Goal: Download file/media: Obtain a digital file from the website

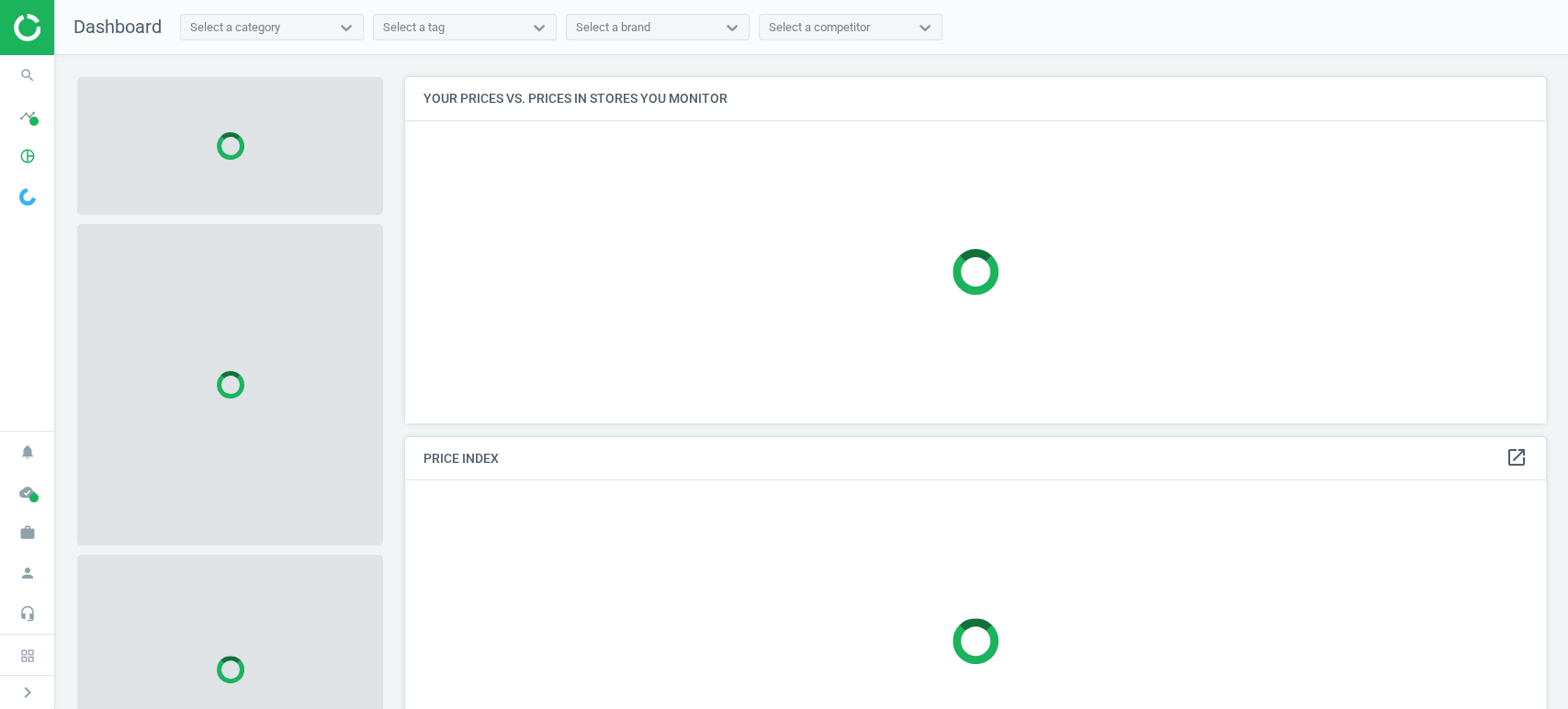
scroll to position [376, 1158]
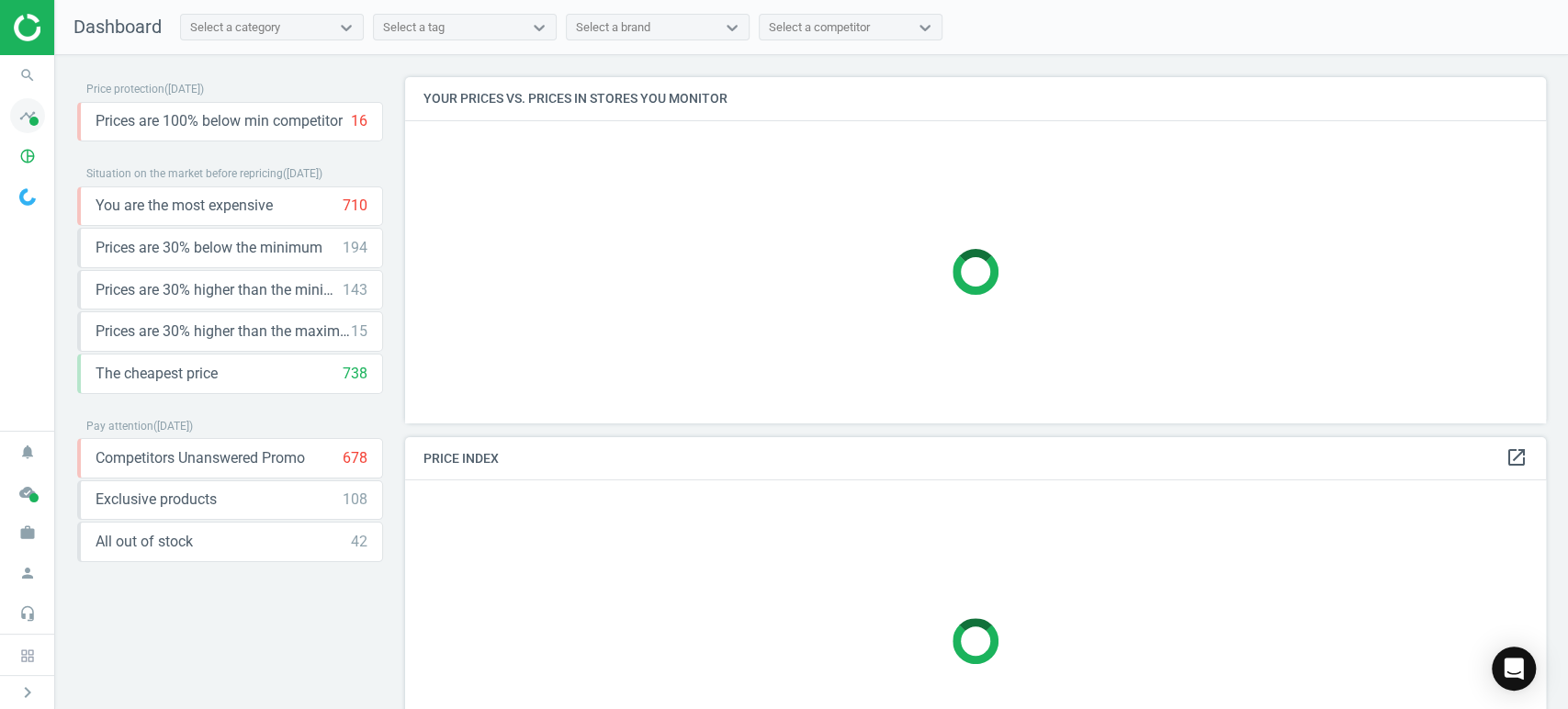
click at [32, 116] on icon "timeline" at bounding box center [27, 116] width 35 height 35
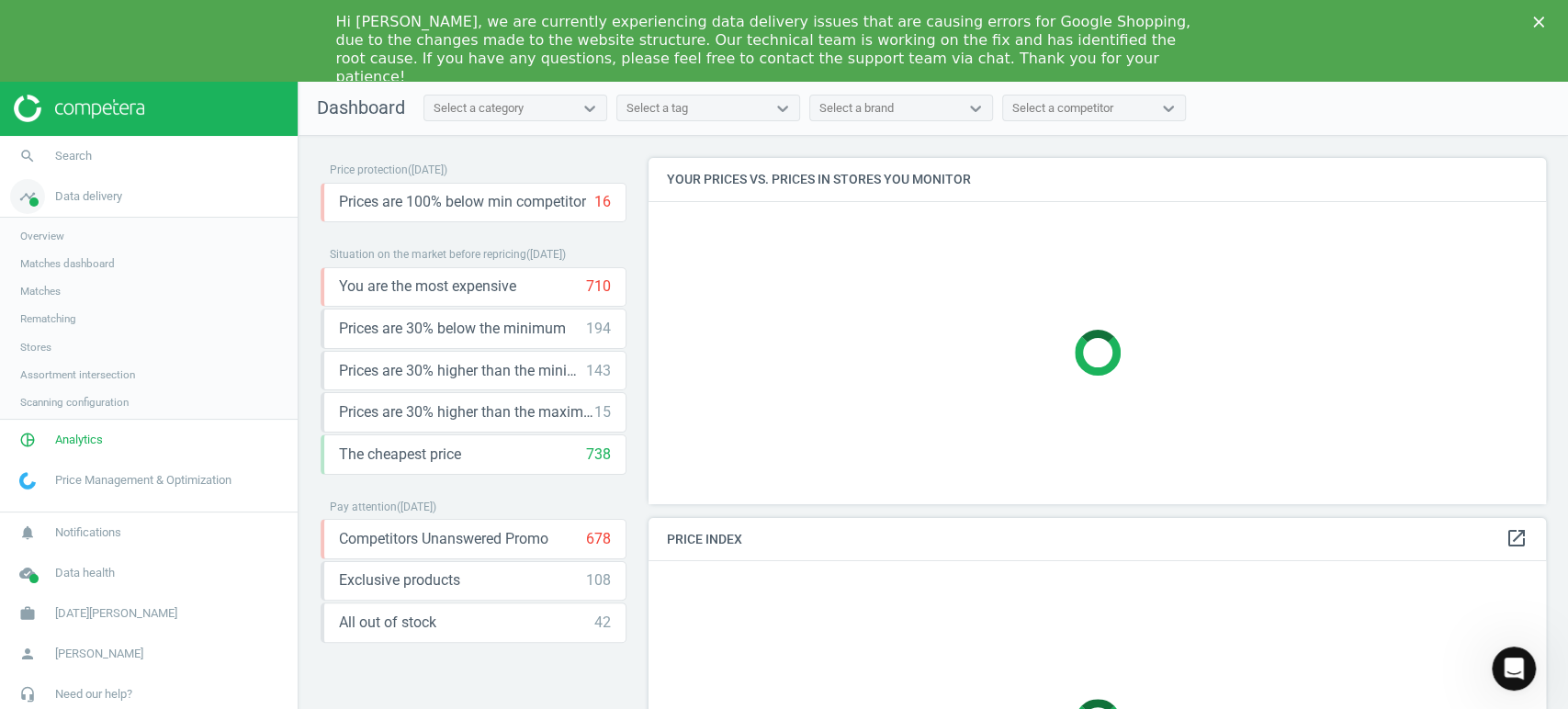
scroll to position [376, 913]
click at [86, 438] on span "Analytics" at bounding box center [79, 442] width 48 height 17
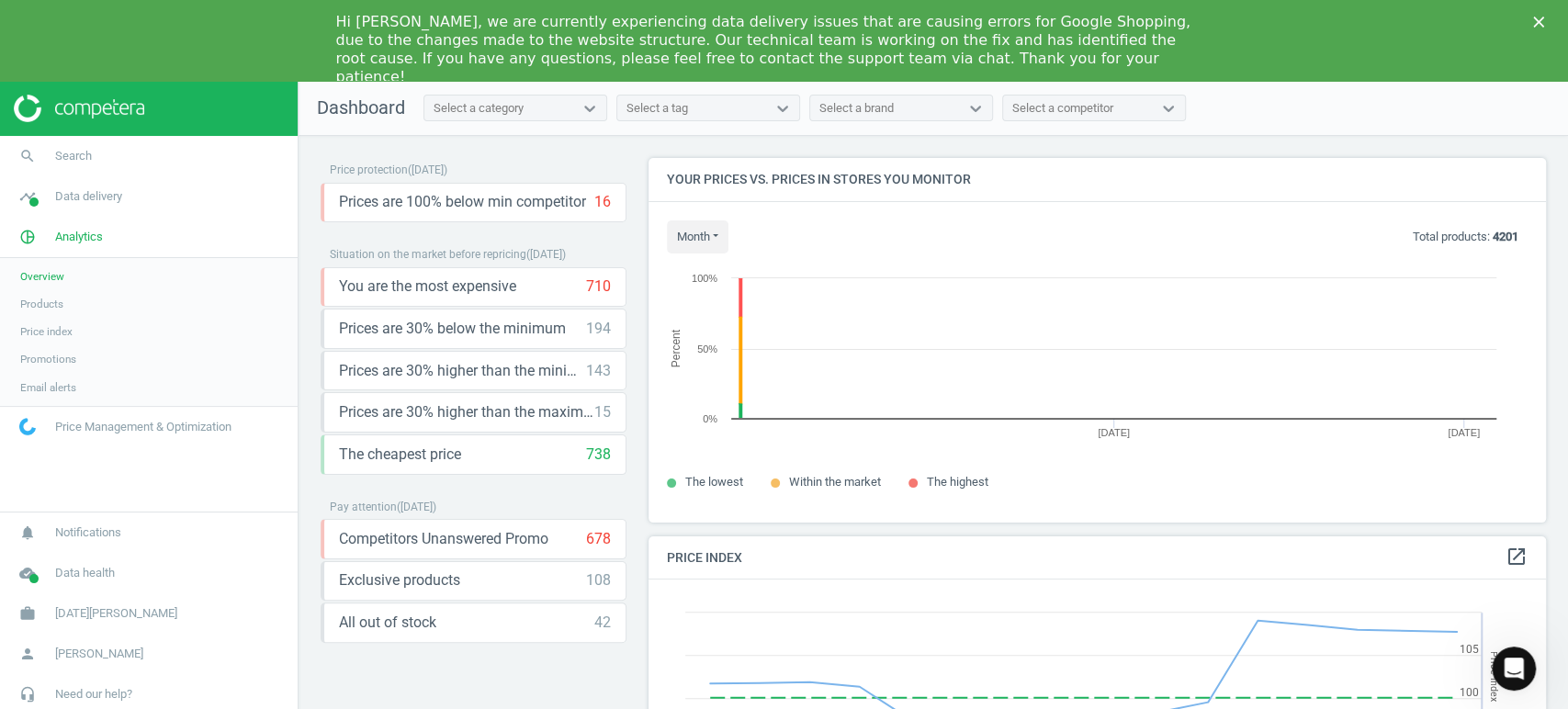
scroll to position [396, 913]
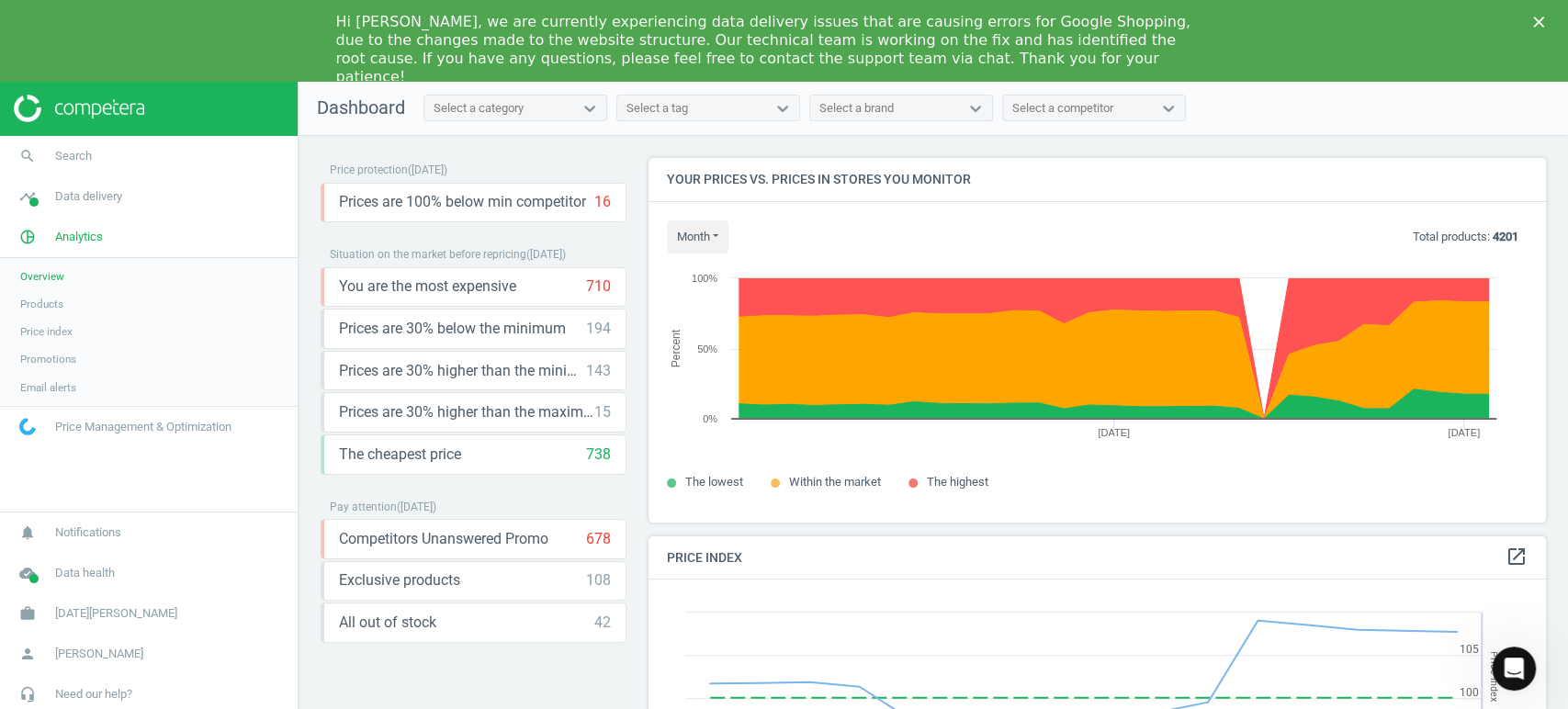
click at [42, 300] on span "Products" at bounding box center [42, 303] width 43 height 15
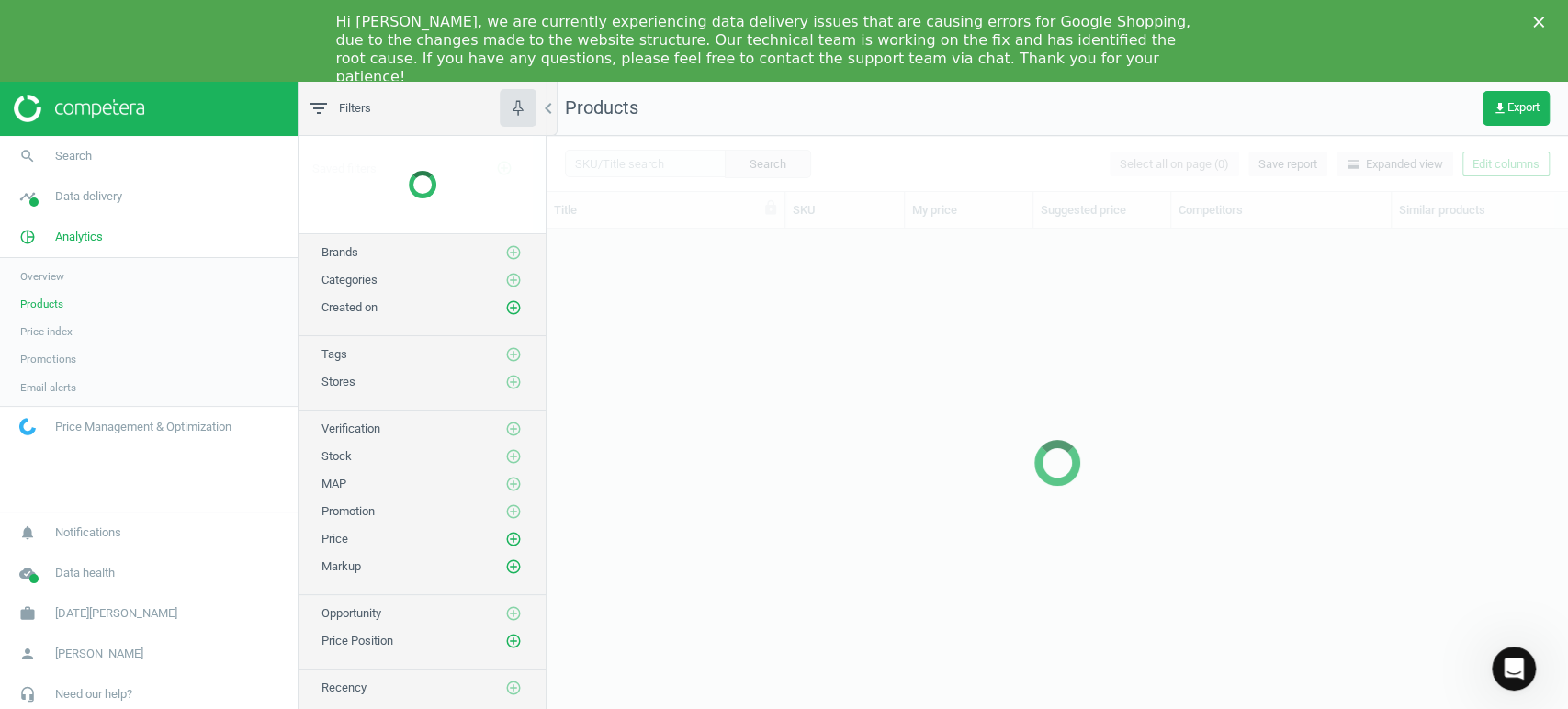
scroll to position [495, 1005]
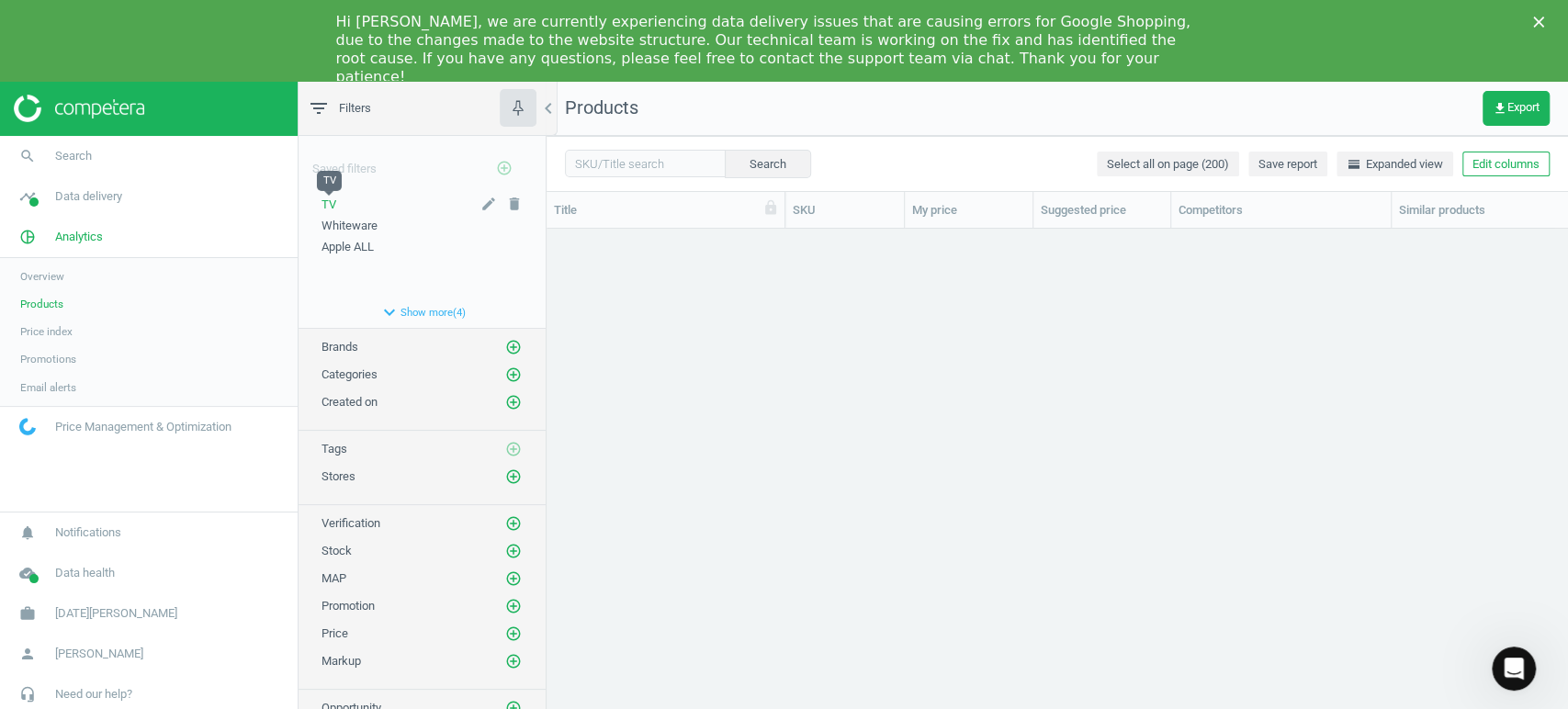
click at [330, 202] on span "TV" at bounding box center [329, 204] width 15 height 14
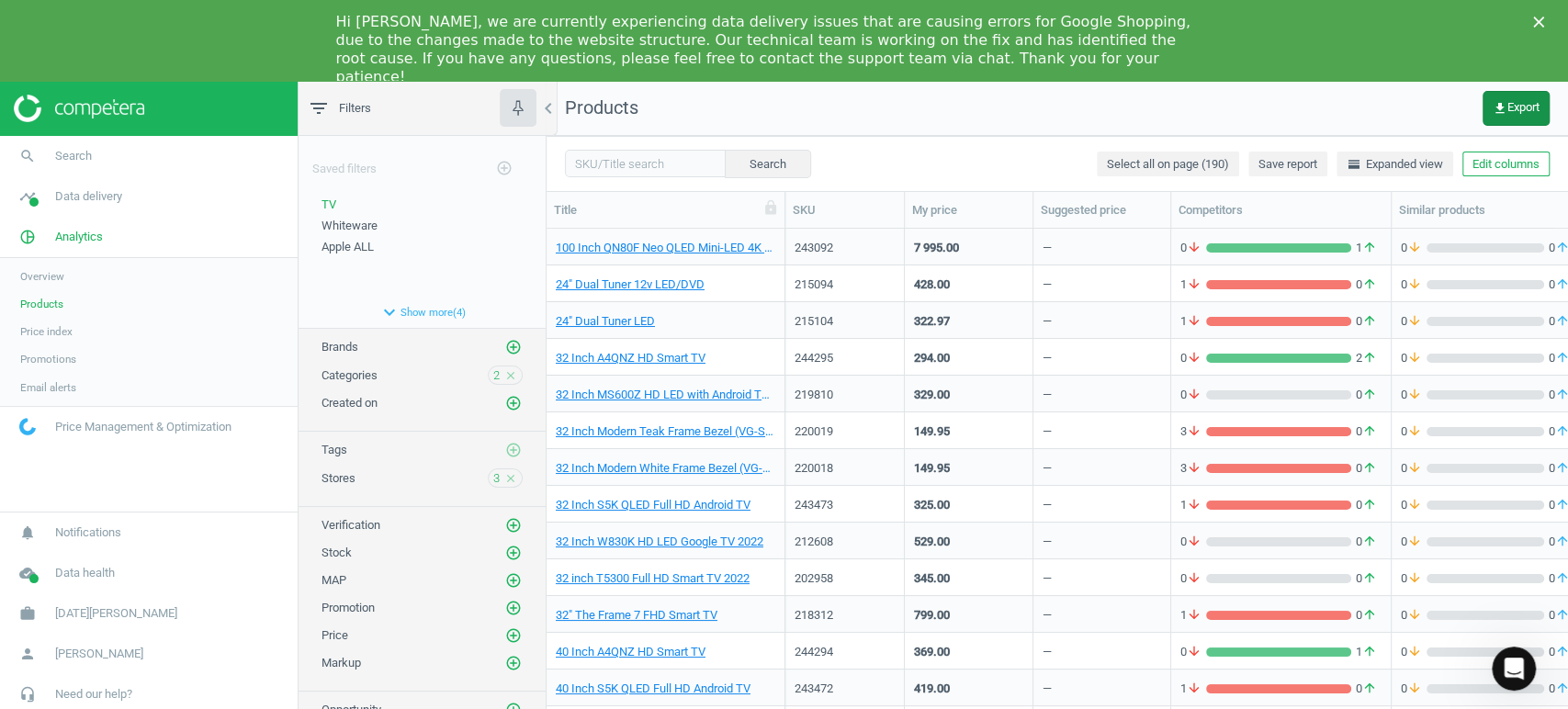
click at [1507, 106] on span "get_app Export" at bounding box center [1516, 108] width 47 height 15
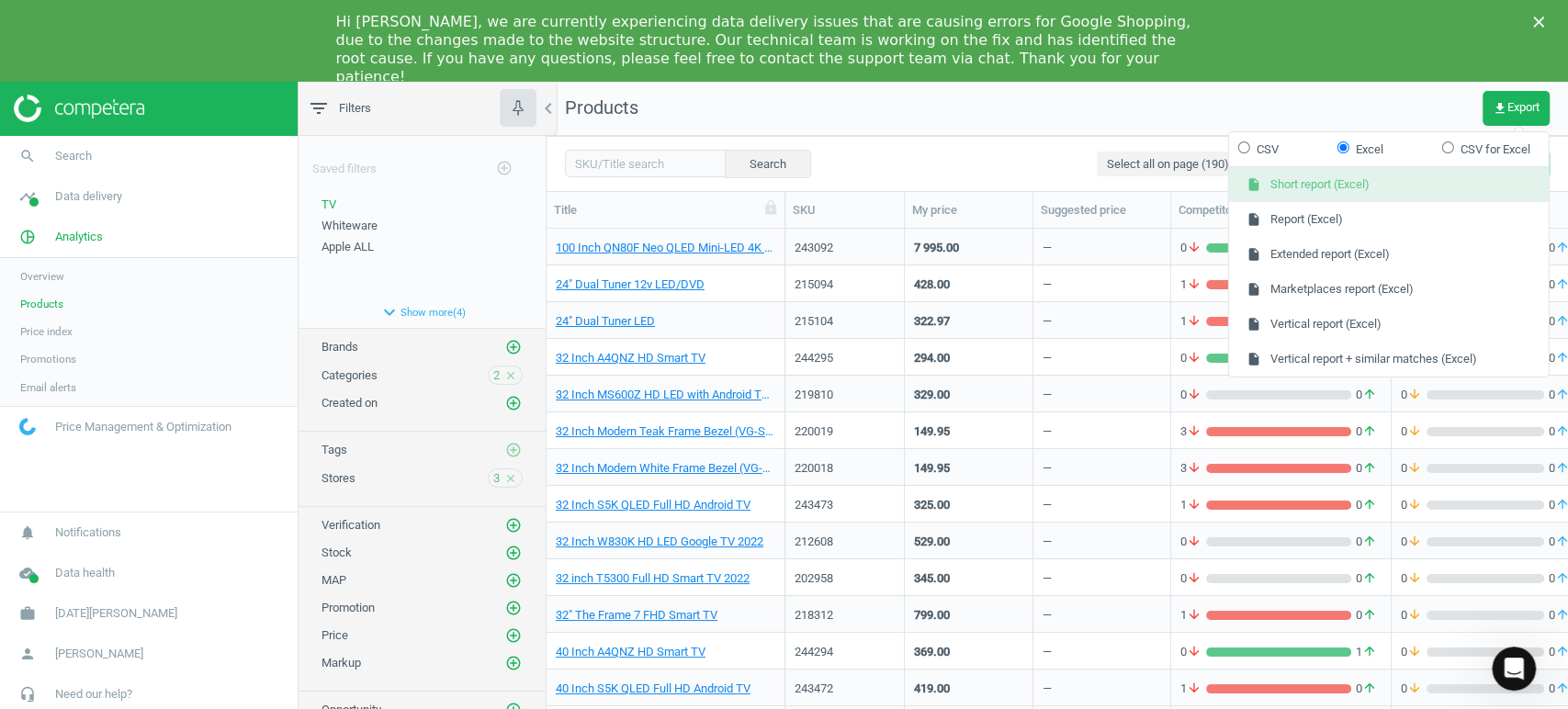
click at [1408, 187] on button "insert_drive_file Short report (Excel)" at bounding box center [1389, 185] width 320 height 35
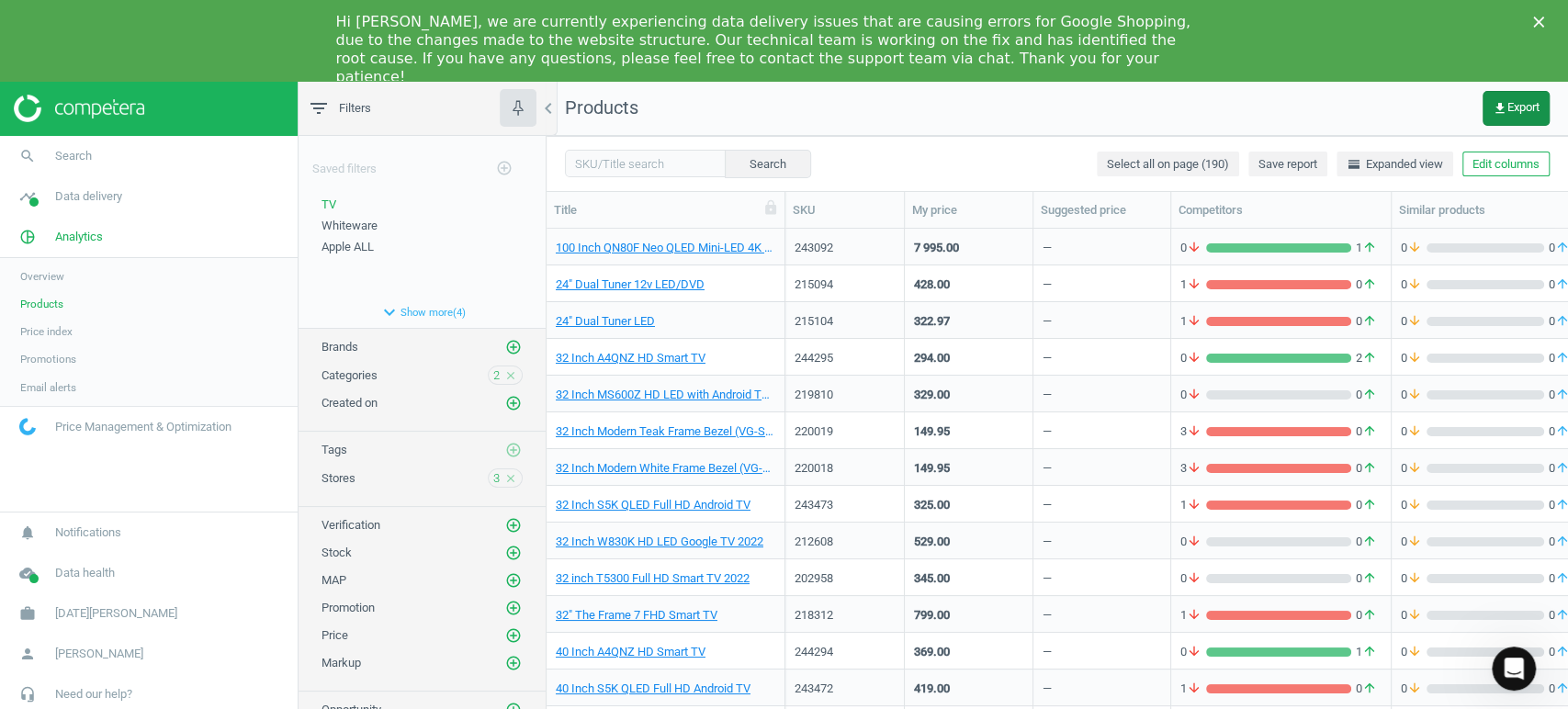
click at [1506, 101] on span "get_app Export" at bounding box center [1516, 108] width 47 height 15
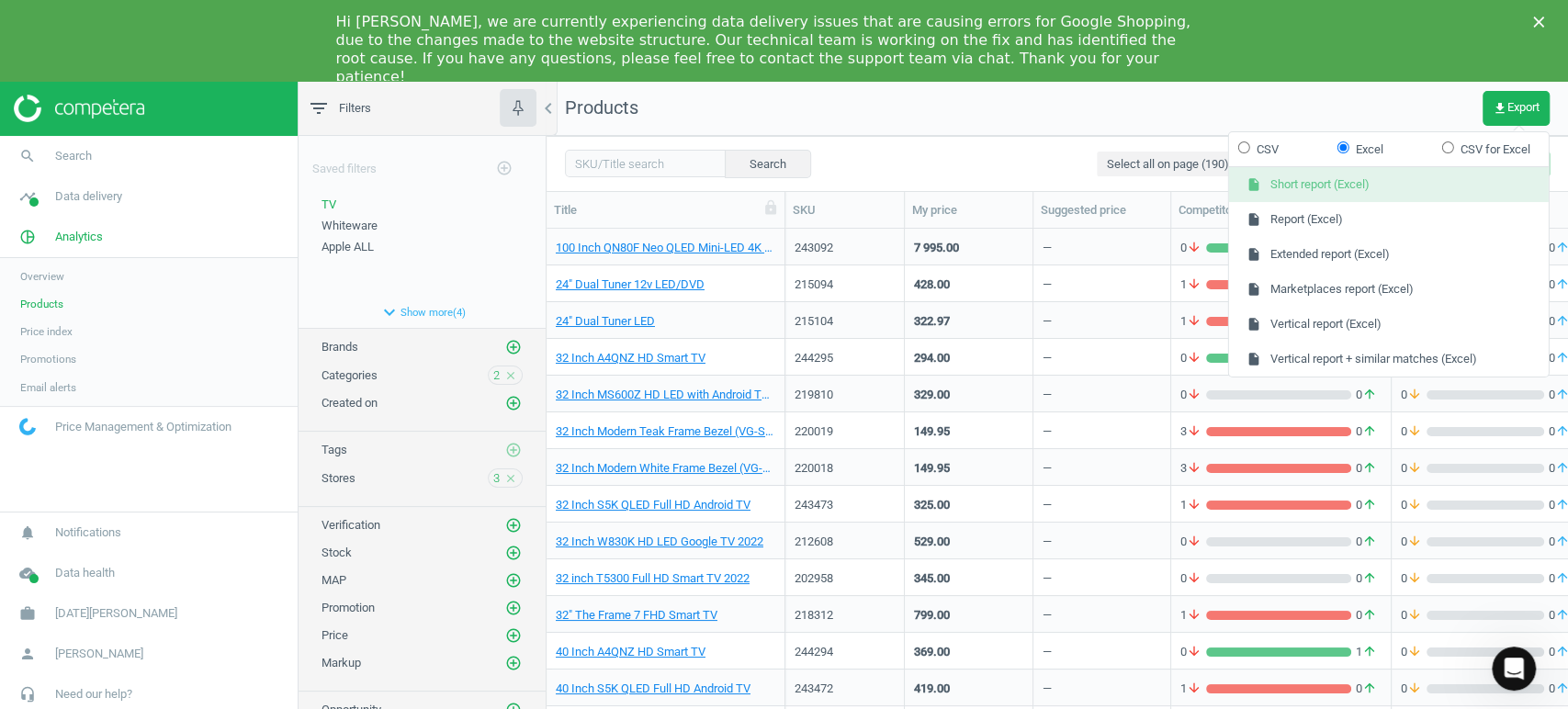
click at [1367, 183] on button "insert_drive_file Short report (Excel)" at bounding box center [1389, 185] width 320 height 35
